Goal: Check status: Check status

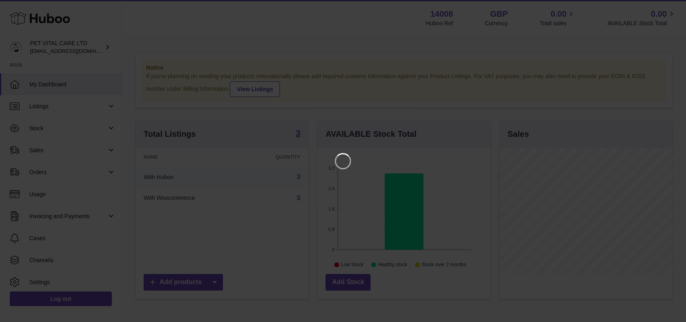
scroll to position [127, 176]
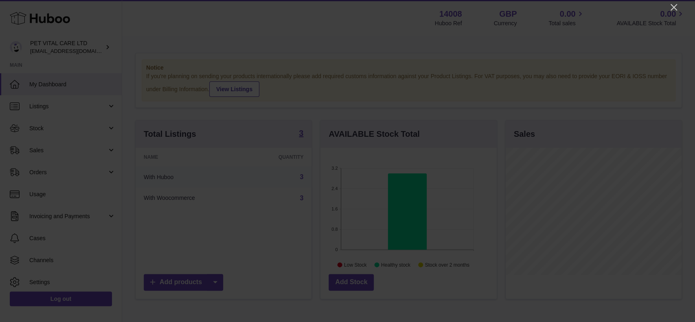
click at [685, 5] on div at bounding box center [347, 161] width 695 height 322
click at [676, 8] on icon "Close" at bounding box center [674, 7] width 10 height 10
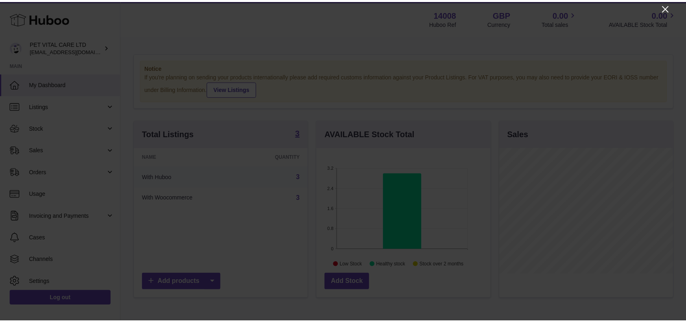
scroll to position [407025, 406979]
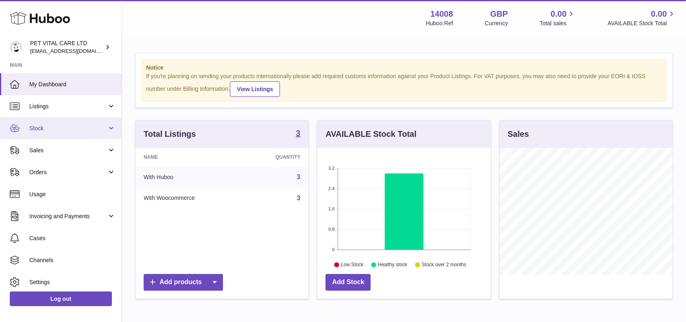
click at [53, 125] on span "Stock" at bounding box center [68, 129] width 78 height 8
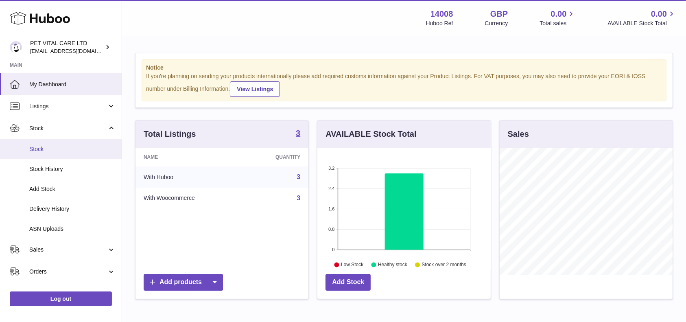
click at [39, 153] on link "Stock" at bounding box center [61, 149] width 122 height 20
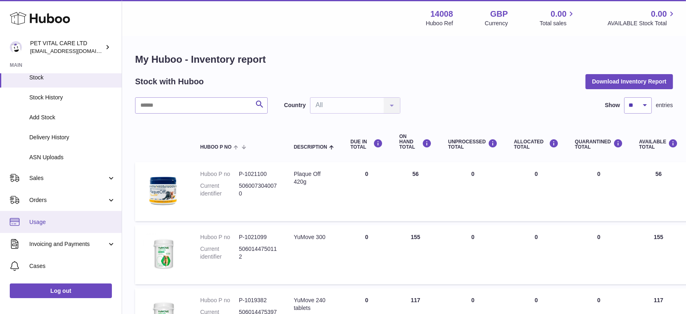
scroll to position [108, 0]
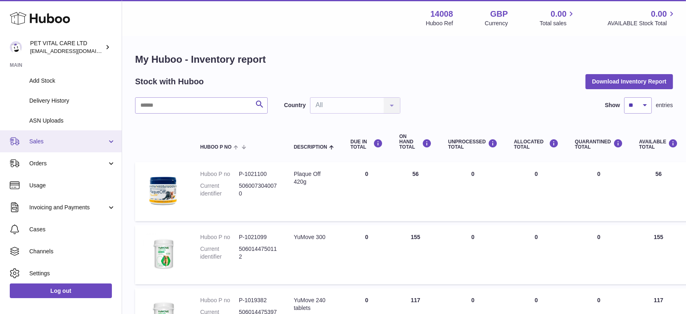
click at [49, 143] on span "Sales" at bounding box center [68, 142] width 78 height 8
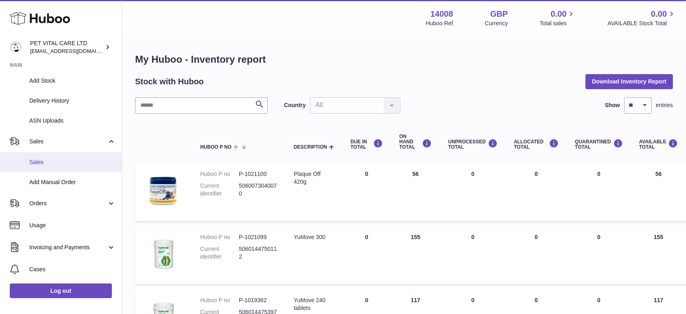
click at [47, 162] on span "Sales" at bounding box center [72, 162] width 86 height 8
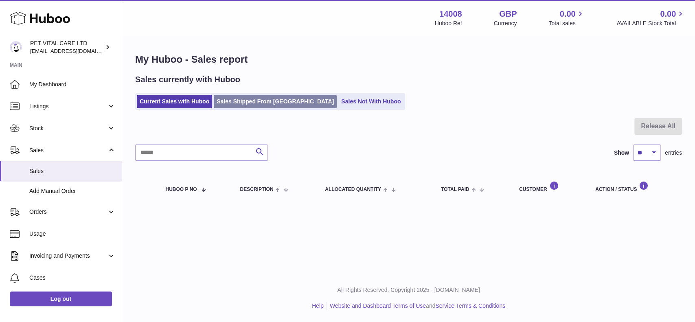
click at [251, 103] on link "Sales Shipped From [GEOGRAPHIC_DATA]" at bounding box center [275, 101] width 123 height 13
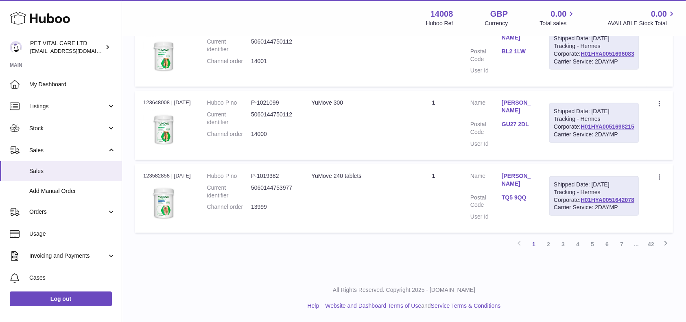
scroll to position [814, 0]
drag, startPoint x: 636, startPoint y: 159, endPoint x: 569, endPoint y: 158, distance: 66.8
click at [576, 158] on td "Shipped Date: [DATE] Tracking - Hermes Corporate: H01HYA0051698215 Carrier Serv…" at bounding box center [595, 125] width 106 height 69
copy link "H01HYA0051698215"
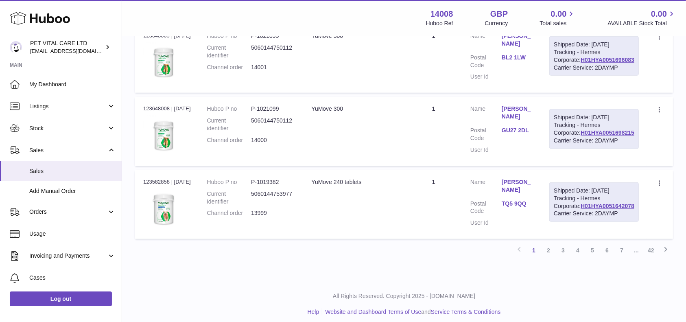
scroll to position [651, 0]
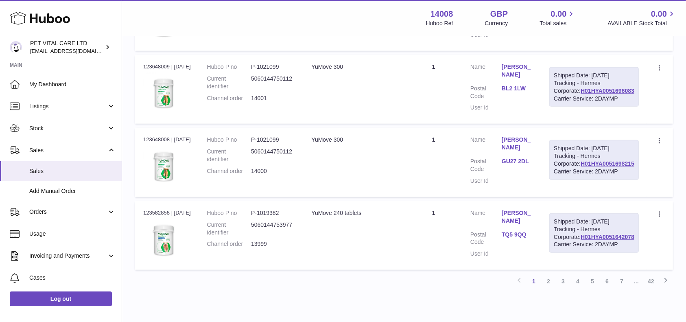
drag, startPoint x: 638, startPoint y: 227, endPoint x: 576, endPoint y: 226, distance: 62.7
click at [576, 124] on td "Shipped Date: [DATE] Tracking - Hermes Corporate: H01HYA0051696083 Carrier Serv…" at bounding box center [595, 89] width 106 height 69
drag, startPoint x: 637, startPoint y: 229, endPoint x: 577, endPoint y: 227, distance: 59.9
click at [577, 107] on div "Shipped Date: [DATE] Tracking - Hermes Corporate: H01HYA0051696083 Carrier Serv…" at bounding box center [595, 87] width 90 height 40
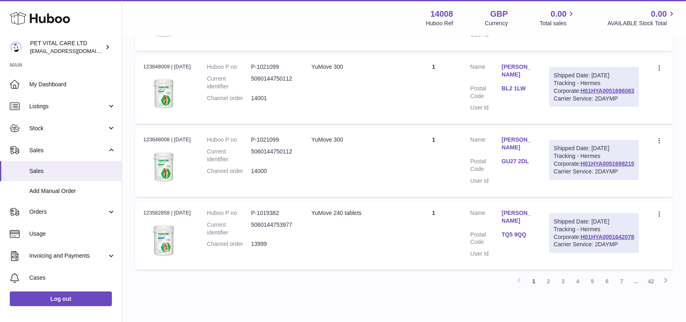
copy link "H01HYA0051696083"
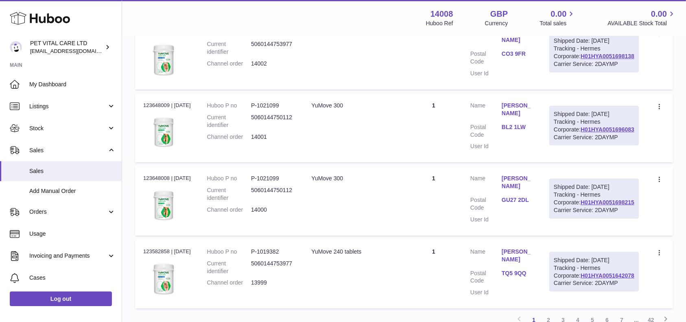
scroll to position [597, 0]
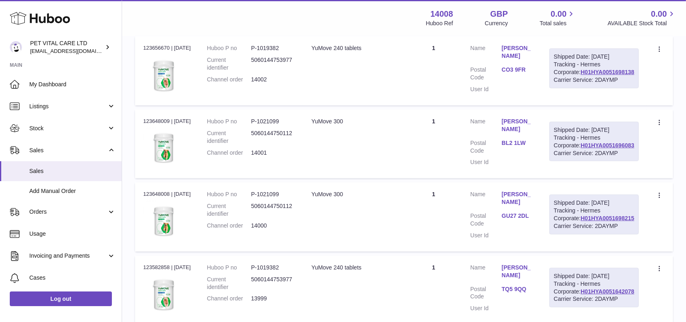
drag, startPoint x: 638, startPoint y: 190, endPoint x: 577, endPoint y: 191, distance: 61.1
click at [577, 88] on div "Shipped Date: [DATE] Tracking - Hermes Corporate: H01HYA0051698138 Carrier Serv…" at bounding box center [595, 68] width 90 height 40
copy link "H01HYA0051698138"
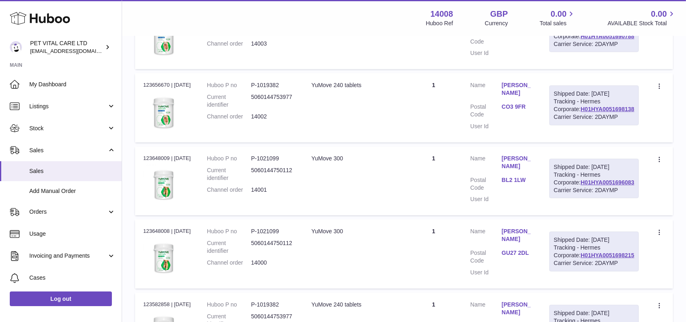
scroll to position [543, 0]
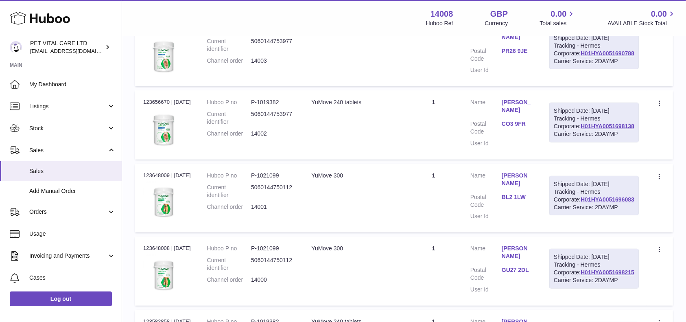
drag, startPoint x: 637, startPoint y: 156, endPoint x: 577, endPoint y: 155, distance: 60.3
click at [577, 70] on div "Shipped Date: [DATE] Tracking - Hermes Corporate: H01HYA0051690788 Carrier Serv…" at bounding box center [595, 50] width 90 height 40
copy link "H01HYA0051690788"
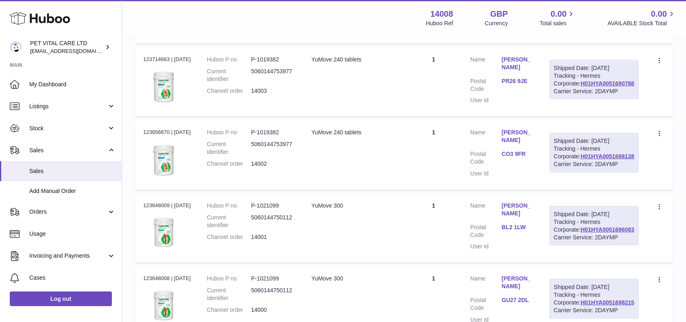
scroll to position [489, 0]
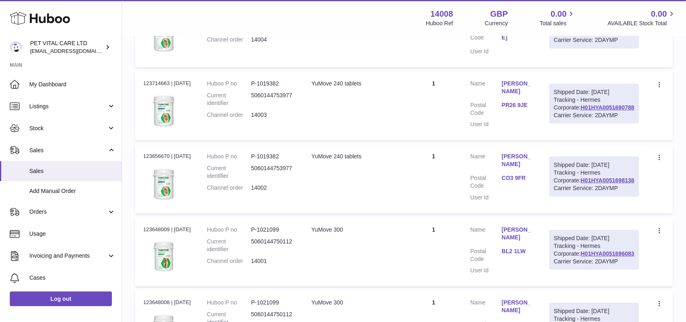
drag, startPoint x: 638, startPoint y: 118, endPoint x: 579, endPoint y: 115, distance: 59.5
click at [579, 48] on div "Shipped Date: [DATE] Tracking - Hermes Corporate: H01HYA0051726824 Carrier Serv…" at bounding box center [595, 29] width 90 height 40
click at [629, 48] on div "Shipped Date: [DATE] Tracking - Hermes Corporate: H01HYA0051726824 Carrier Serv…" at bounding box center [595, 29] width 90 height 40
drag, startPoint x: 636, startPoint y: 117, endPoint x: 581, endPoint y: 117, distance: 55.4
click at [581, 48] on div "Shipped Date: [DATE] Tracking - Hermes Corporate: H01HYA0051726824 Carrier Serv…" at bounding box center [595, 29] width 90 height 40
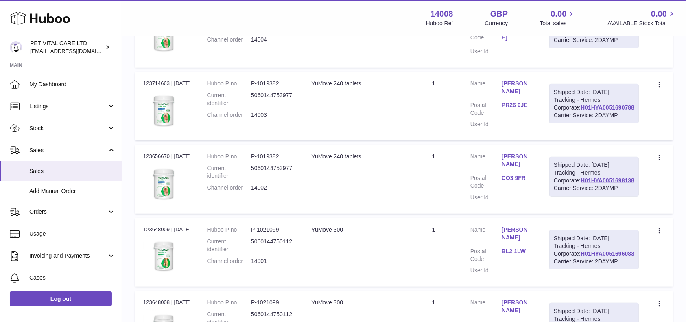
copy link "H01HYA0051726824"
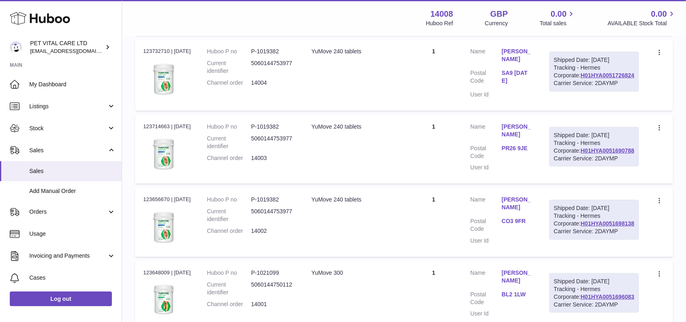
scroll to position [380, 0]
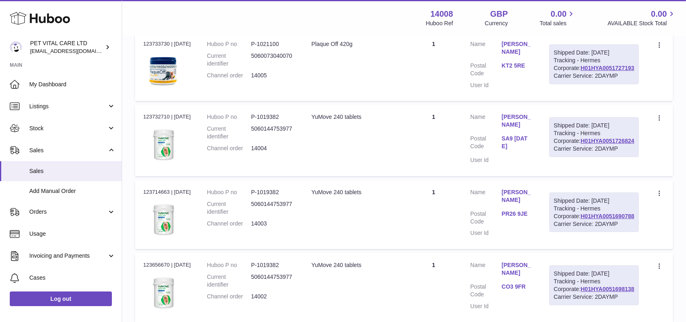
drag, startPoint x: 635, startPoint y: 137, endPoint x: 575, endPoint y: 137, distance: 59.9
click at [575, 101] on td "Shipped Date: [DATE] Tracking - Hermes Corporate: H01HYA0051727193 Carrier Serv…" at bounding box center [595, 66] width 106 height 69
copy link "H01HYA0051727193"
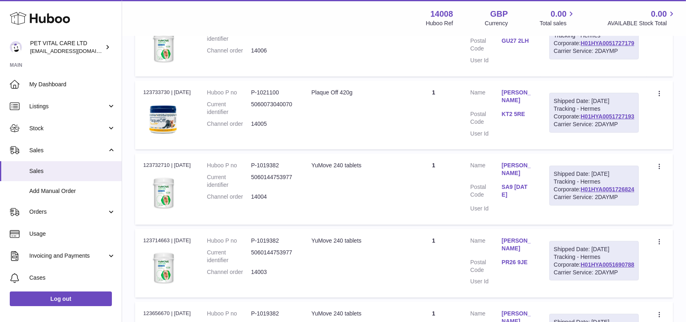
scroll to position [271, 0]
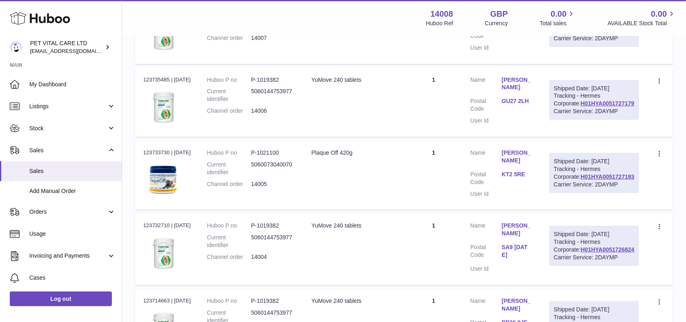
drag, startPoint x: 638, startPoint y: 154, endPoint x: 563, endPoint y: 151, distance: 75.0
click at [576, 137] on td "Shipped Date: [DATE] Tracking - Hermes Corporate: H01HYA0051727179 Carrier Serv…" at bounding box center [595, 102] width 106 height 69
copy link "H01HYA0051727179"
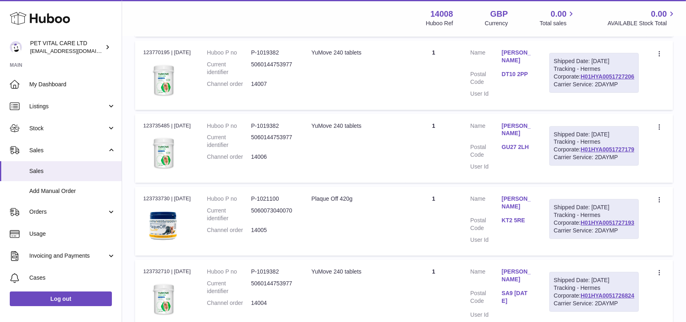
scroll to position [163, 0]
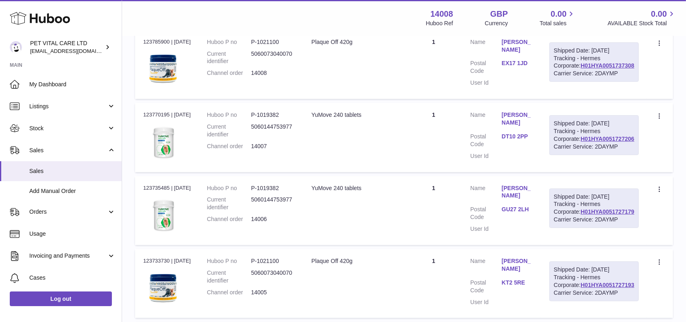
drag, startPoint x: 636, startPoint y: 172, endPoint x: 572, endPoint y: 171, distance: 64.3
click at [572, 171] on td "Shipped Date: [DATE] Tracking - Hermes Corporate: H01HYA0051727206 Carrier Serv…" at bounding box center [595, 137] width 106 height 69
copy link "H01HYA0051727206"
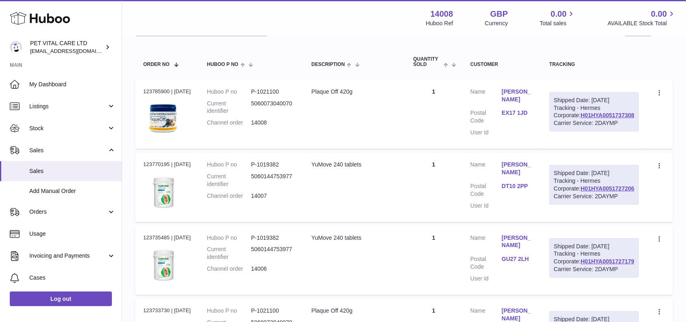
scroll to position [54, 0]
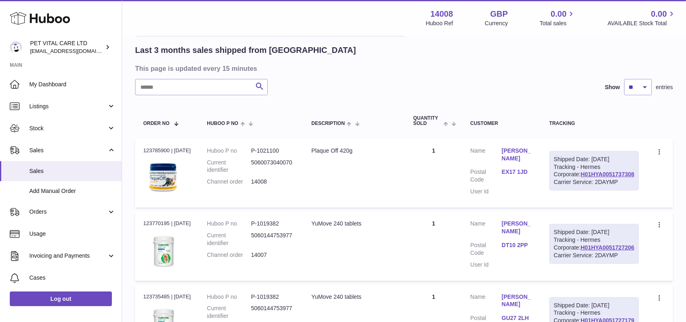
drag, startPoint x: 636, startPoint y: 188, endPoint x: 572, endPoint y: 189, distance: 63.5
click at [572, 189] on td "Shipped Date: [DATE] Tracking - Hermes Corporate: H01HYA0051737308 Carrier Serv…" at bounding box center [595, 173] width 106 height 69
copy link "H01HYA0051737308"
click at [59, 294] on link "Log out" at bounding box center [61, 299] width 102 height 15
